Goal: Complete application form

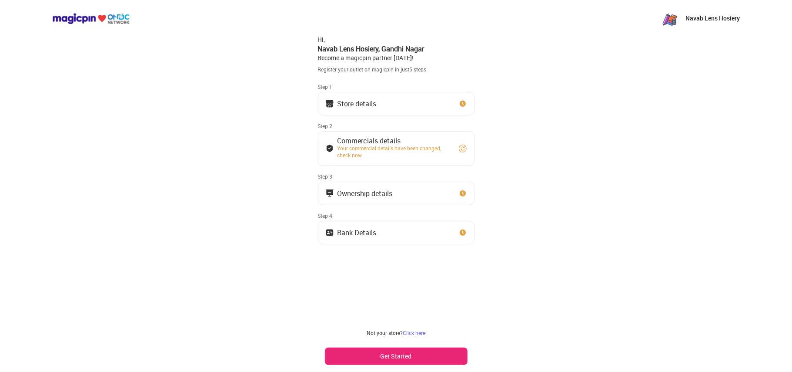
click at [424, 101] on button "Store details" at bounding box center [396, 104] width 157 height 24
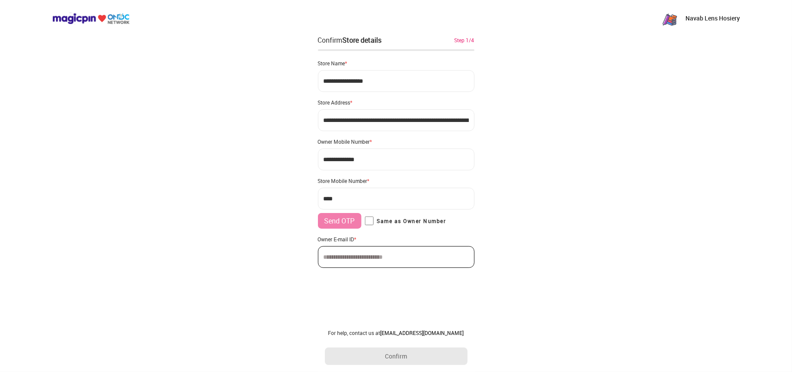
type input "**********"
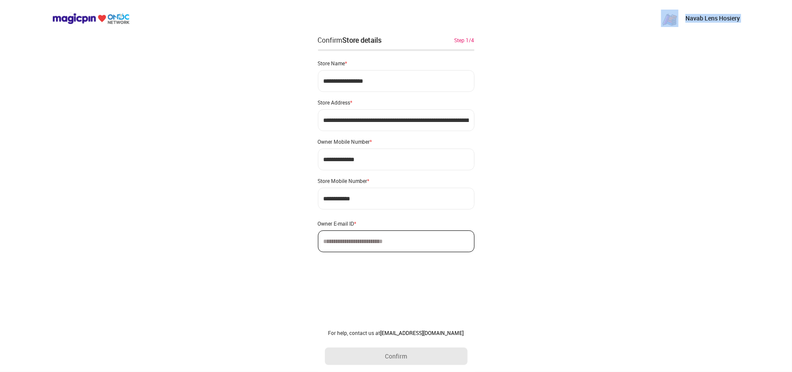
drag, startPoint x: 463, startPoint y: 34, endPoint x: 198, endPoint y: 72, distance: 267.4
click at [198, 72] on div "**********" at bounding box center [396, 186] width 792 height 372
